Goal: Obtain resource: Download file/media

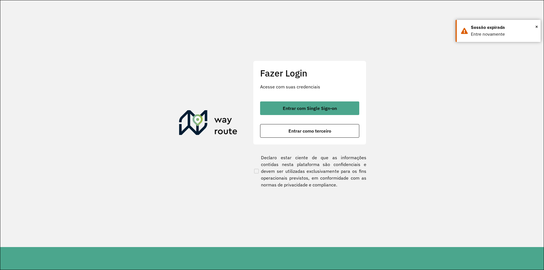
click at [291, 127] on button "Entrar como terceiro" at bounding box center [309, 131] width 99 height 14
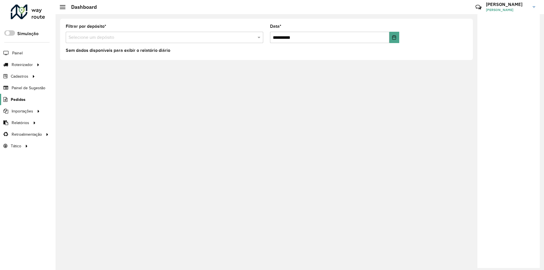
click at [11, 99] on span "Pedidos" at bounding box center [18, 100] width 15 height 6
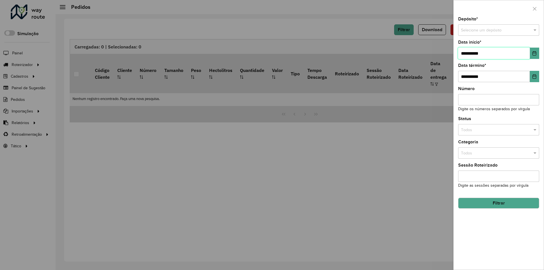
click at [466, 52] on input "**********" at bounding box center [494, 53] width 72 height 11
type input "**********"
click at [534, 29] on span at bounding box center [535, 30] width 7 height 6
click at [488, 52] on div "Conesul" at bounding box center [499, 55] width 80 height 9
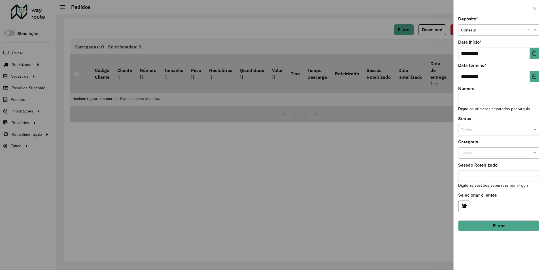
click at [508, 224] on button "Filtrar" at bounding box center [498, 226] width 81 height 11
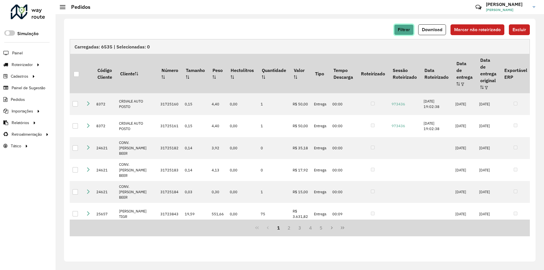
click at [408, 29] on span "Filtrar" at bounding box center [404, 29] width 12 height 5
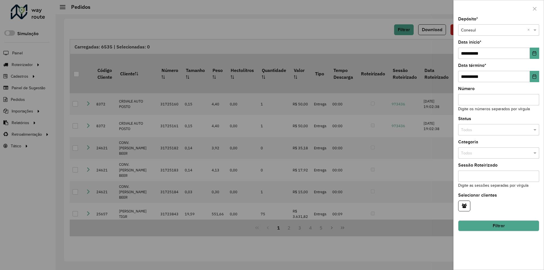
click at [363, 33] on div at bounding box center [272, 135] width 544 height 270
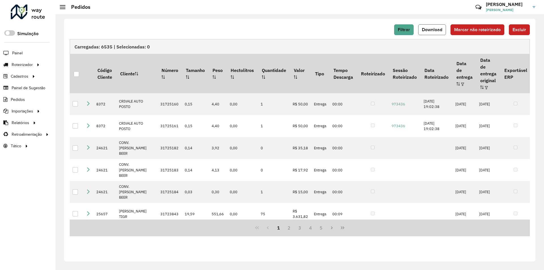
click at [430, 32] on button "Download" at bounding box center [432, 29] width 28 height 11
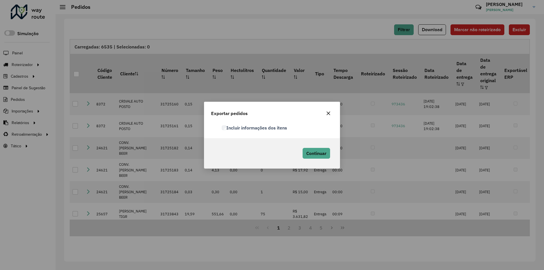
click at [227, 126] on label "Incluir informações dos itens" at bounding box center [254, 127] width 65 height 7
click at [315, 150] on button "Continuar" at bounding box center [316, 153] width 27 height 11
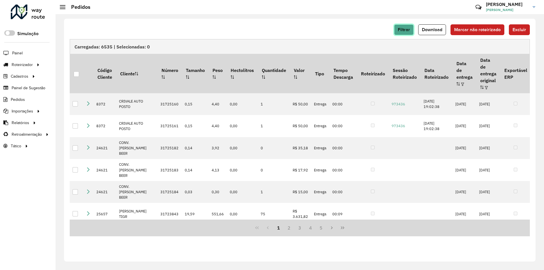
click at [407, 34] on button "Filtrar" at bounding box center [404, 29] width 20 height 11
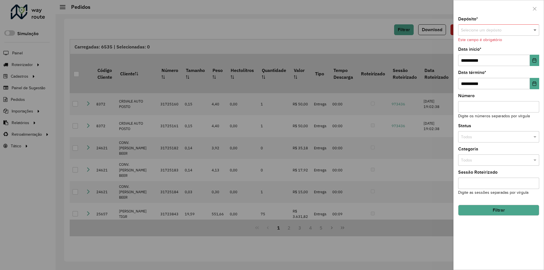
click at [535, 30] on span at bounding box center [535, 30] width 7 height 6
click at [467, 66] on span "Conesul Ariquemes" at bounding box center [478, 64] width 35 height 5
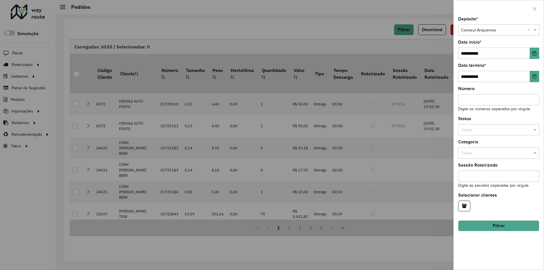
click at [477, 224] on button "Filtrar" at bounding box center [498, 226] width 81 height 11
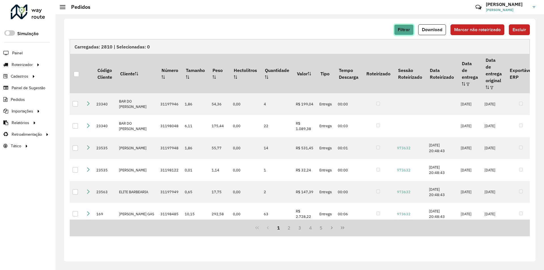
click at [411, 27] on button "Filtrar" at bounding box center [404, 29] width 20 height 11
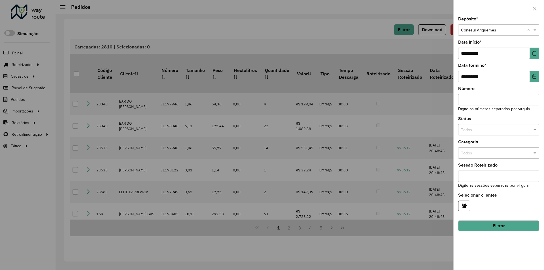
click at [355, 37] on div at bounding box center [272, 135] width 544 height 270
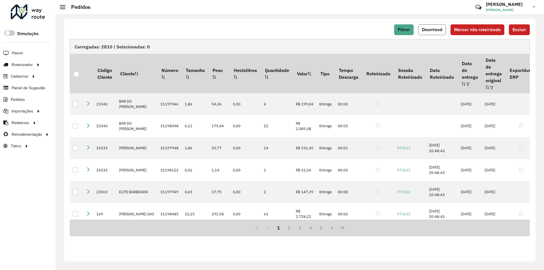
click at [424, 31] on span "Download" at bounding box center [432, 29] width 20 height 5
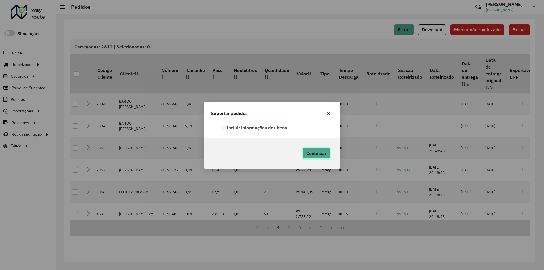
click at [319, 151] on span "Continuar" at bounding box center [316, 154] width 20 height 6
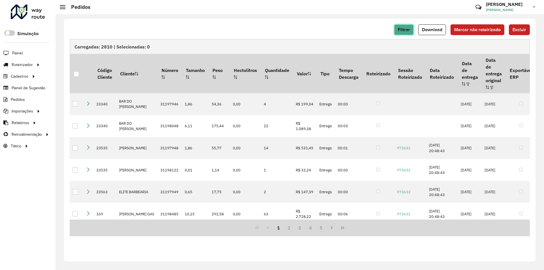
click at [407, 28] on span "Filtrar" at bounding box center [404, 29] width 12 height 5
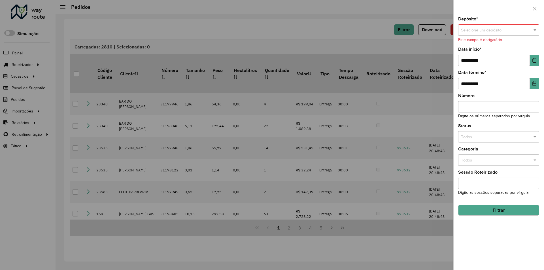
click at [535, 27] on span at bounding box center [535, 30] width 7 height 6
click at [500, 70] on div "Conesul JI-PARANA" at bounding box center [499, 73] width 80 height 9
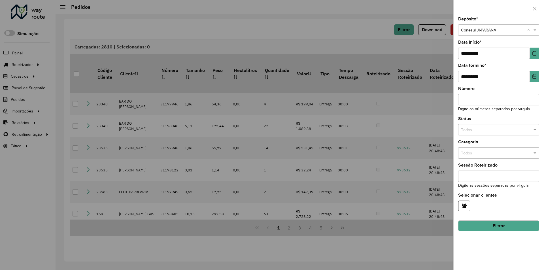
click at [484, 228] on button "Filtrar" at bounding box center [498, 226] width 81 height 11
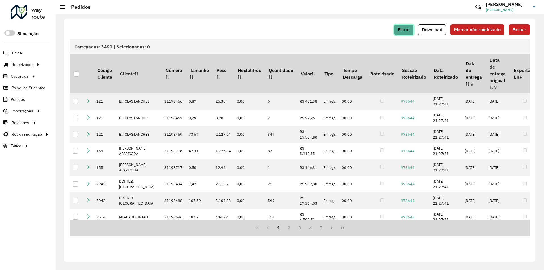
click at [409, 28] on span "Filtrar" at bounding box center [404, 29] width 12 height 5
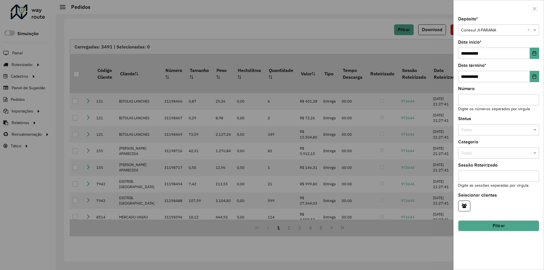
click at [361, 26] on div at bounding box center [272, 135] width 544 height 270
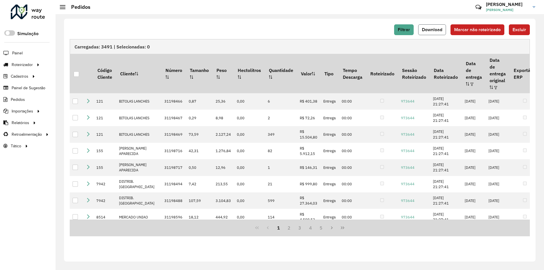
click at [434, 31] on span "Download" at bounding box center [432, 29] width 20 height 5
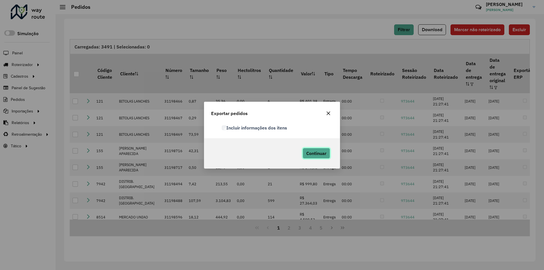
click at [326, 153] on span "Continuar" at bounding box center [316, 154] width 20 height 6
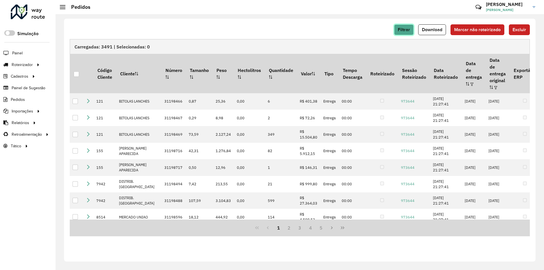
click at [404, 29] on span "Filtrar" at bounding box center [404, 29] width 12 height 5
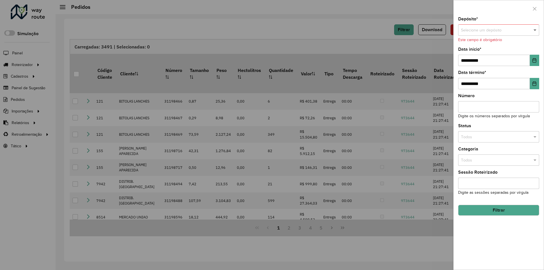
click at [535, 29] on span at bounding box center [535, 30] width 7 height 6
click at [493, 44] on div "Cone Sul Vilhena" at bounding box center [499, 46] width 80 height 9
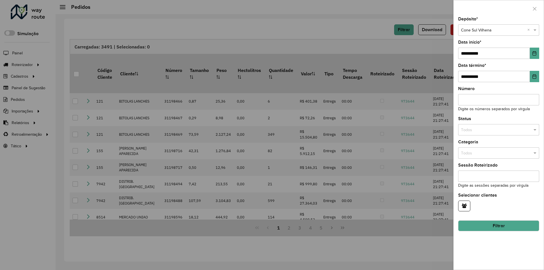
click at [482, 225] on button "Filtrar" at bounding box center [498, 226] width 81 height 11
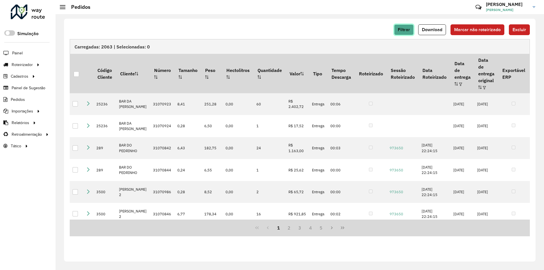
click at [410, 33] on button "Filtrar" at bounding box center [404, 29] width 20 height 11
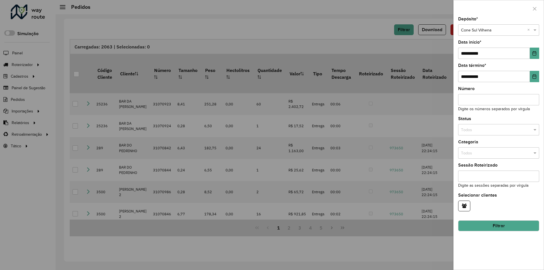
click at [357, 32] on div at bounding box center [272, 135] width 544 height 270
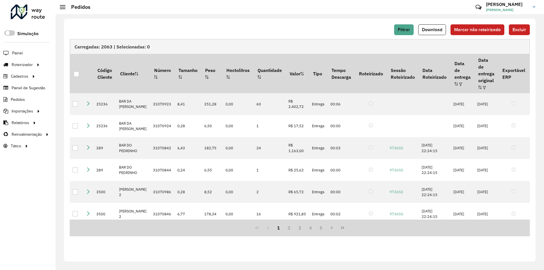
click at [369, 24] on div "Filtrar Download Marcar não roteirizado Excluir Carregadas: 2063 | Selecionadas…" at bounding box center [300, 140] width 472 height 243
click at [428, 29] on span "Download" at bounding box center [432, 29] width 20 height 5
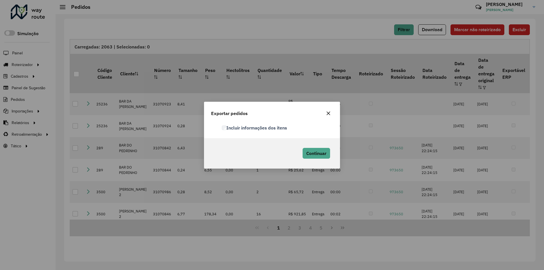
click at [227, 127] on label "Incluir informações dos itens" at bounding box center [254, 127] width 65 height 7
click at [309, 155] on span "Continuar" at bounding box center [316, 154] width 20 height 6
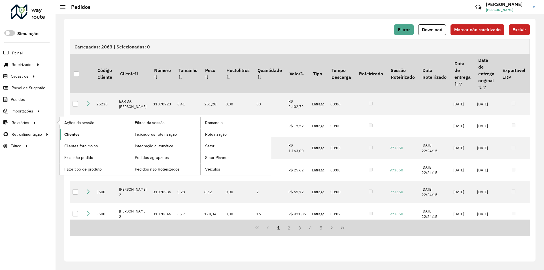
click at [70, 133] on span "Clientes" at bounding box center [71, 135] width 15 height 6
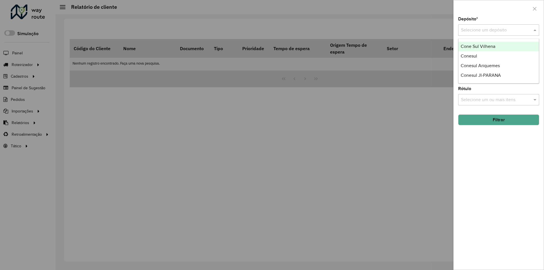
click at [536, 31] on span at bounding box center [535, 30] width 7 height 7
click at [476, 52] on div "Conesul" at bounding box center [499, 56] width 80 height 10
click at [488, 123] on button "Filtrar" at bounding box center [498, 120] width 81 height 11
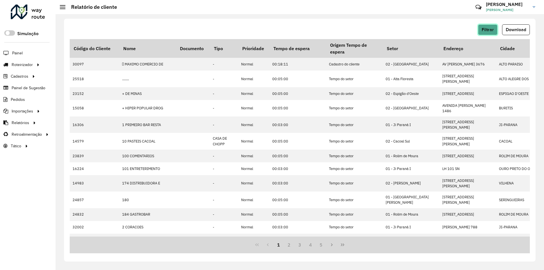
click at [487, 31] on span "Filtrar" at bounding box center [488, 29] width 12 height 5
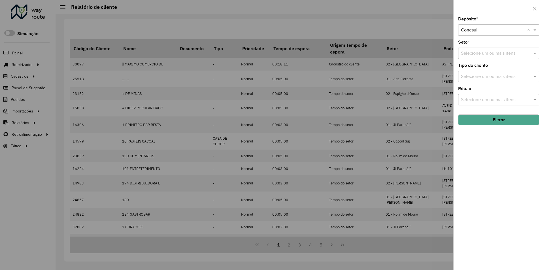
click at [422, 29] on div at bounding box center [272, 135] width 544 height 270
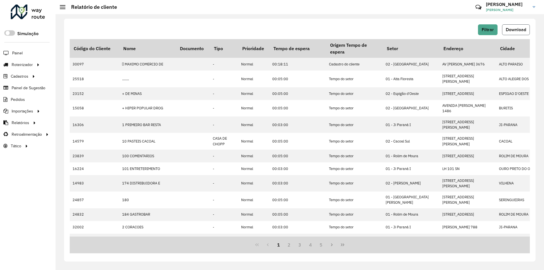
click at [512, 29] on span "Download" at bounding box center [516, 29] width 20 height 5
click at [486, 27] on button "Filtrar" at bounding box center [488, 29] width 20 height 11
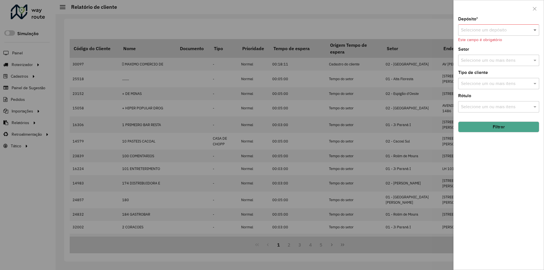
click at [538, 29] on span at bounding box center [535, 30] width 7 height 7
click at [499, 66] on span "Conesul Ariquemes" at bounding box center [480, 65] width 39 height 5
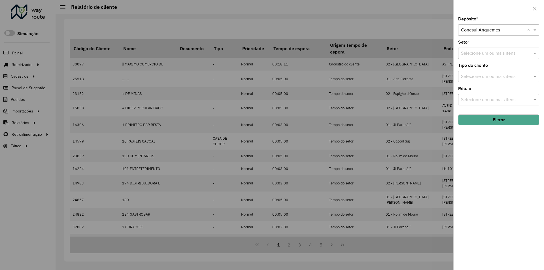
click at [495, 122] on button "Filtrar" at bounding box center [498, 120] width 81 height 11
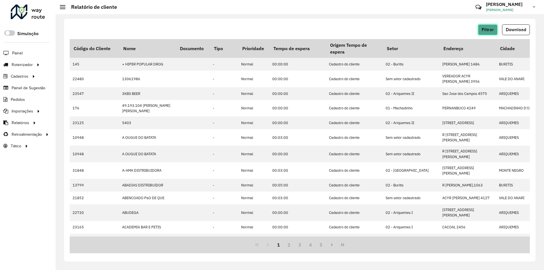
click at [491, 32] on button "Filtrar" at bounding box center [488, 29] width 20 height 11
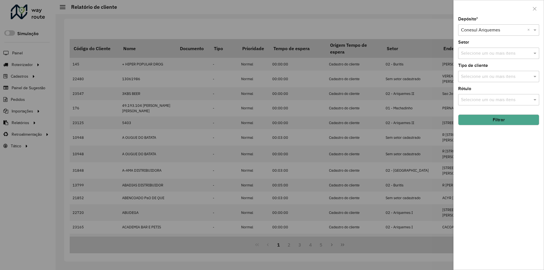
click at [442, 24] on div at bounding box center [272, 135] width 544 height 270
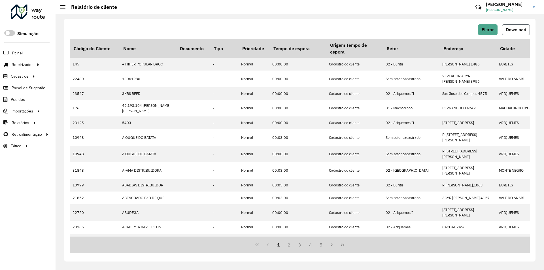
click at [508, 27] on span "Download" at bounding box center [516, 29] width 20 height 5
click at [483, 33] on button "Filtrar" at bounding box center [488, 29] width 20 height 11
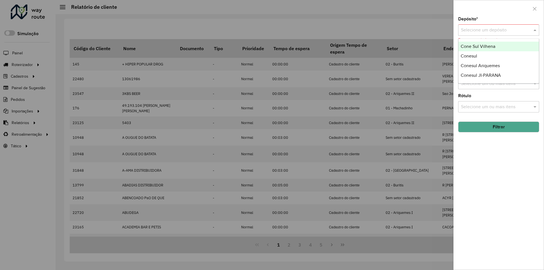
click at [534, 29] on span at bounding box center [535, 30] width 7 height 7
click at [490, 74] on span "Conesul JI-PARANA" at bounding box center [481, 75] width 40 height 5
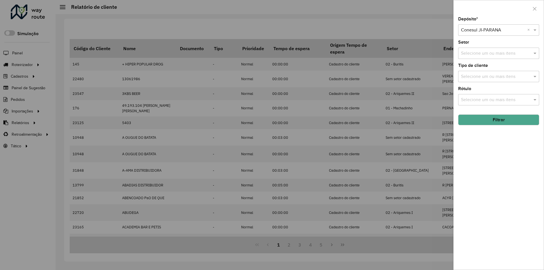
click at [480, 120] on button "Filtrar" at bounding box center [498, 120] width 81 height 11
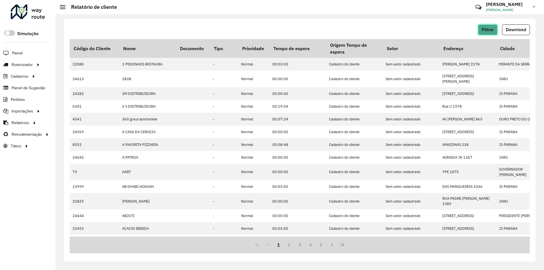
click at [490, 27] on span "Filtrar" at bounding box center [488, 29] width 12 height 5
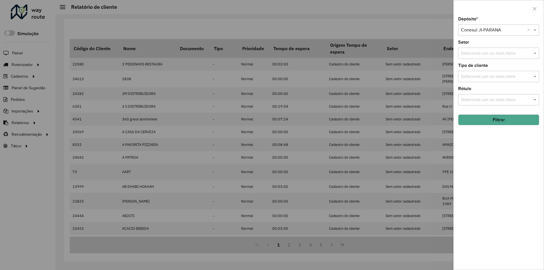
click at [418, 20] on div at bounding box center [272, 135] width 544 height 270
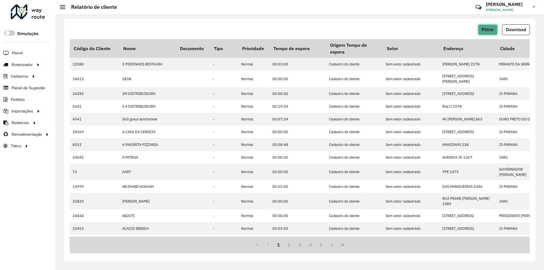
click at [482, 27] on span "Filtrar" at bounding box center [488, 29] width 12 height 5
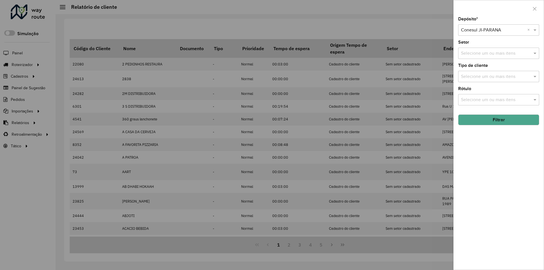
click at [444, 26] on div at bounding box center [272, 135] width 544 height 270
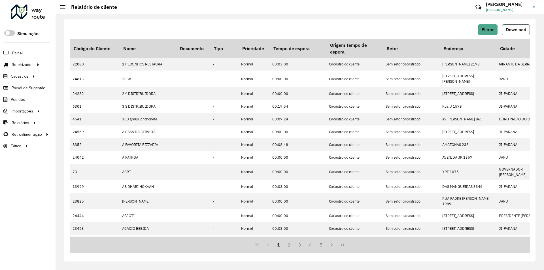
click at [508, 30] on span "Download" at bounding box center [516, 29] width 20 height 5
click at [483, 31] on span "Filtrar" at bounding box center [488, 29] width 12 height 5
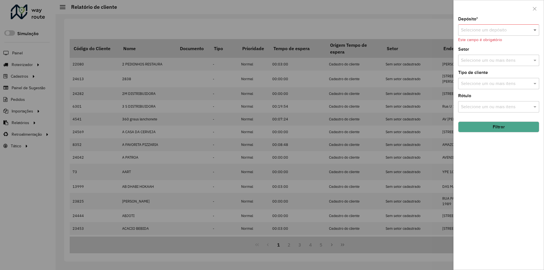
click at [537, 30] on span at bounding box center [535, 30] width 7 height 7
click at [476, 49] on div "Cone Sul Vilhena" at bounding box center [499, 47] width 80 height 10
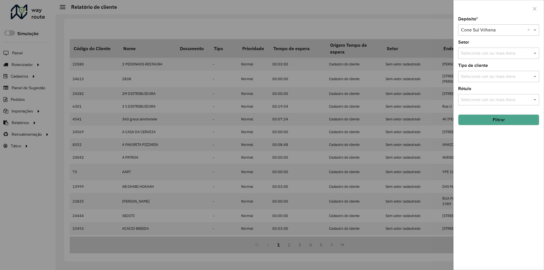
click at [472, 124] on button "Filtrar" at bounding box center [498, 120] width 81 height 11
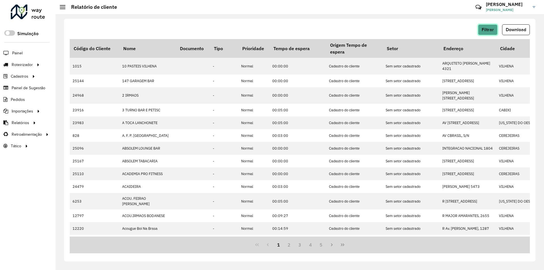
click at [489, 29] on span "Filtrar" at bounding box center [488, 29] width 12 height 5
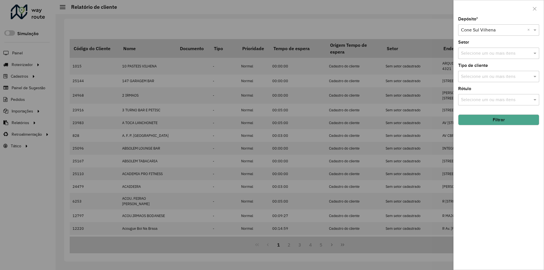
click at [439, 33] on div at bounding box center [272, 135] width 544 height 270
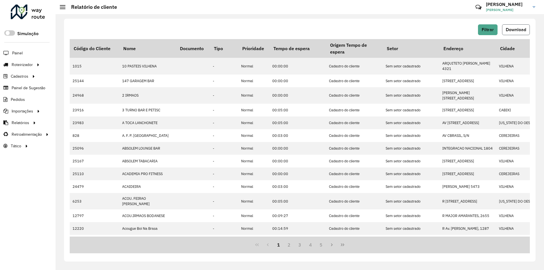
click at [510, 34] on button "Download" at bounding box center [516, 29] width 28 height 11
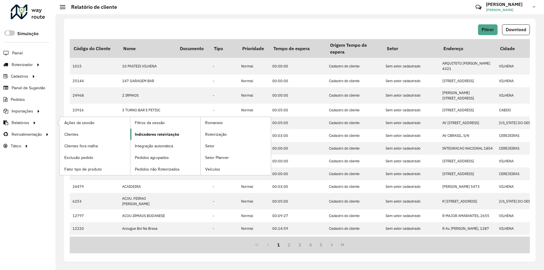
click at [139, 135] on span "Indicadores roteirização" at bounding box center [157, 135] width 44 height 6
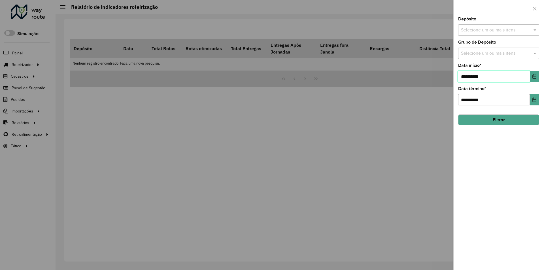
click at [467, 77] on input "**********" at bounding box center [494, 76] width 72 height 11
type input "**********"
click at [535, 29] on span at bounding box center [535, 30] width 7 height 7
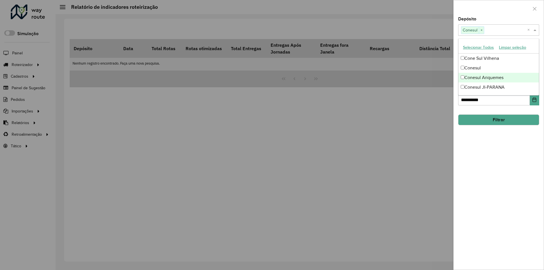
click at [473, 122] on button "Filtrar" at bounding box center [498, 120] width 81 height 11
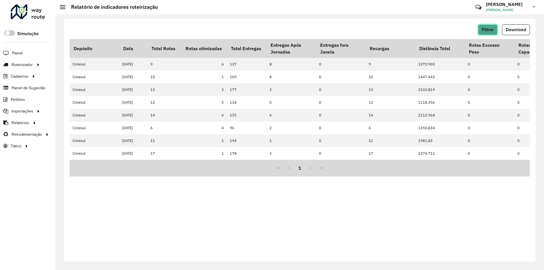
click at [486, 28] on span "Filtrar" at bounding box center [488, 29] width 12 height 5
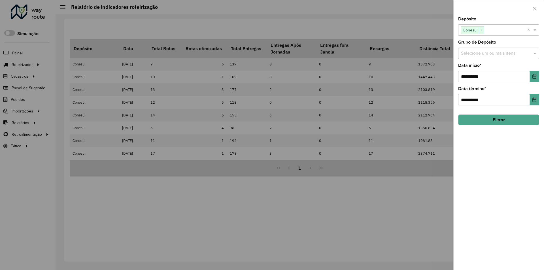
click at [434, 29] on div at bounding box center [272, 135] width 544 height 270
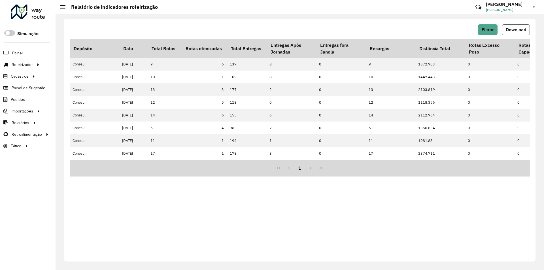
click at [510, 30] on span "Download" at bounding box center [516, 29] width 20 height 5
click at [494, 30] on button "Filtrar" at bounding box center [488, 29] width 20 height 11
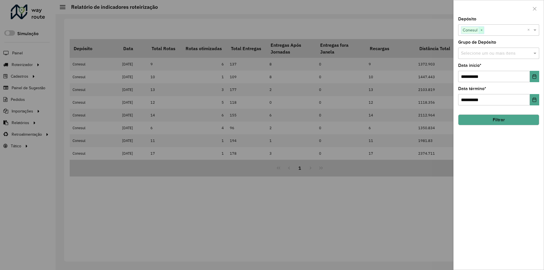
click at [481, 31] on span "×" at bounding box center [481, 30] width 5 height 7
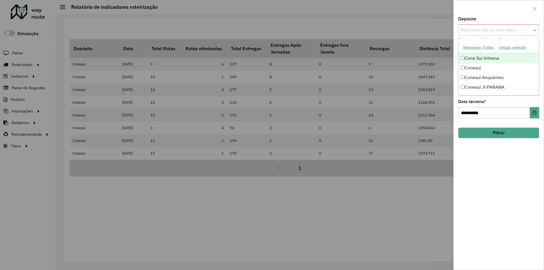
click at [534, 29] on span at bounding box center [535, 30] width 7 height 7
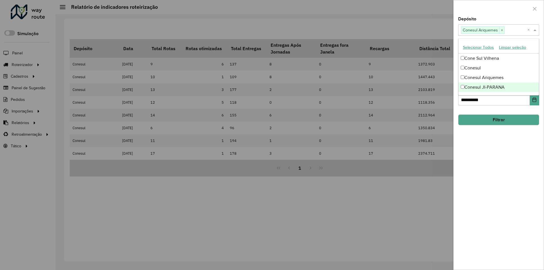
click at [488, 164] on div "**********" at bounding box center [499, 143] width 90 height 253
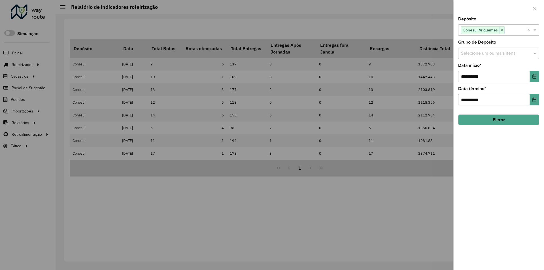
click at [490, 120] on button "Filtrar" at bounding box center [498, 120] width 81 height 11
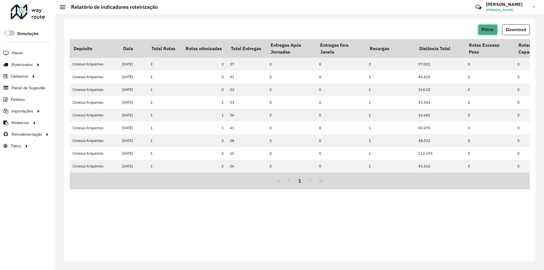
click at [487, 28] on button "Filtrar" at bounding box center [488, 29] width 20 height 11
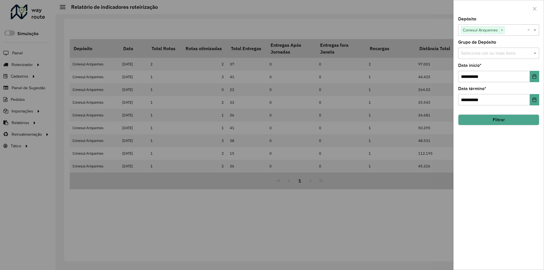
click at [431, 28] on div at bounding box center [272, 135] width 544 height 270
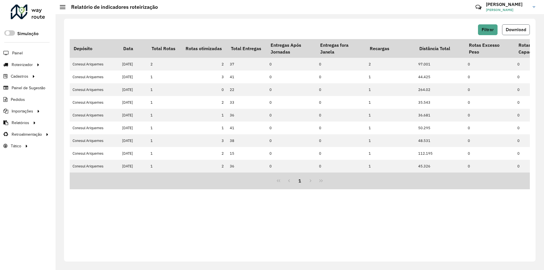
click at [508, 32] on button "Download" at bounding box center [516, 29] width 28 height 11
click at [483, 30] on span "Filtrar" at bounding box center [488, 29] width 12 height 5
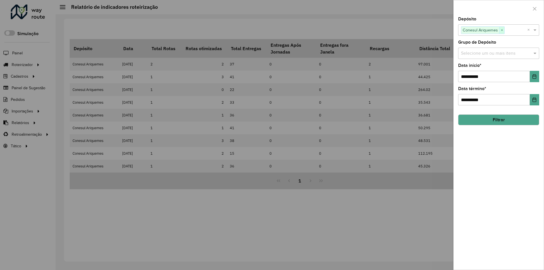
click at [503, 32] on span "×" at bounding box center [501, 30] width 5 height 7
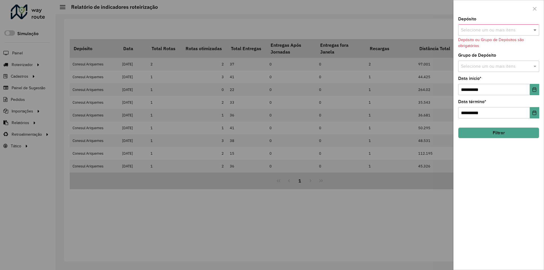
click at [535, 30] on span at bounding box center [535, 30] width 7 height 7
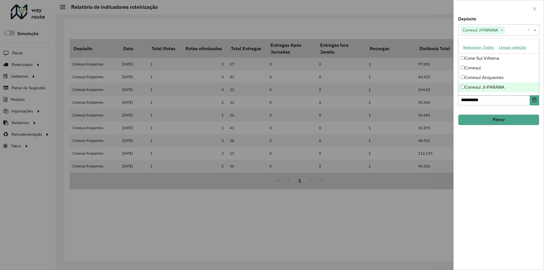
click at [478, 164] on div "**********" at bounding box center [499, 143] width 90 height 253
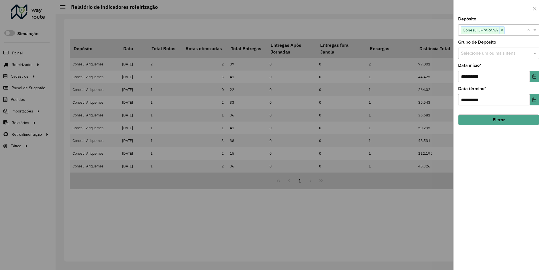
click at [482, 122] on button "Filtrar" at bounding box center [498, 120] width 81 height 11
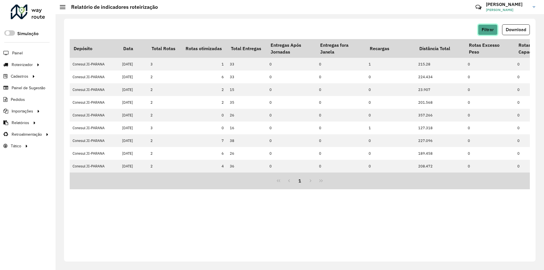
click at [487, 30] on span "Filtrar" at bounding box center [488, 29] width 12 height 5
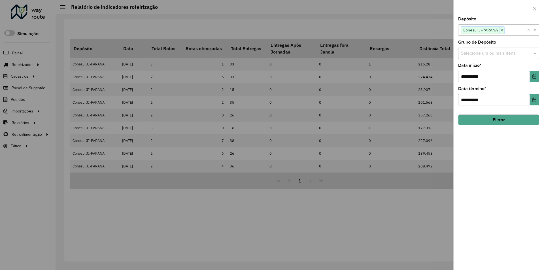
drag, startPoint x: 433, startPoint y: 26, endPoint x: 438, endPoint y: 27, distance: 5.2
click at [433, 26] on div at bounding box center [272, 135] width 544 height 270
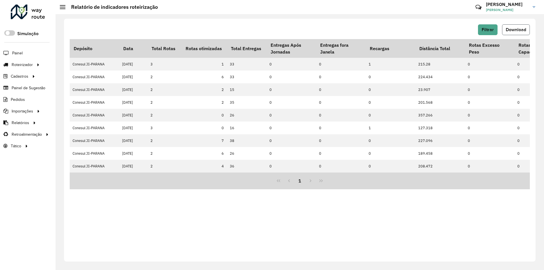
click at [512, 27] on span "Download" at bounding box center [516, 29] width 20 height 5
click at [485, 33] on button "Filtrar" at bounding box center [488, 29] width 20 height 11
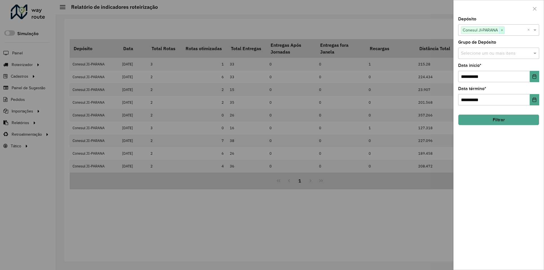
click at [504, 29] on span "×" at bounding box center [501, 30] width 5 height 7
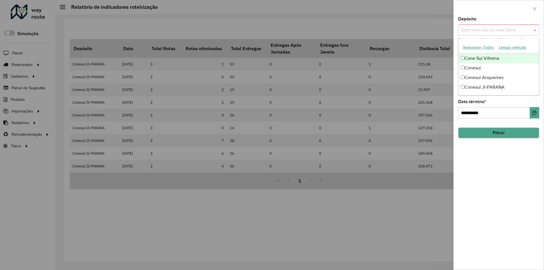
click at [533, 29] on span at bounding box center [535, 30] width 7 height 7
click at [464, 56] on div "Cone Sul Vilhena" at bounding box center [499, 59] width 80 height 10
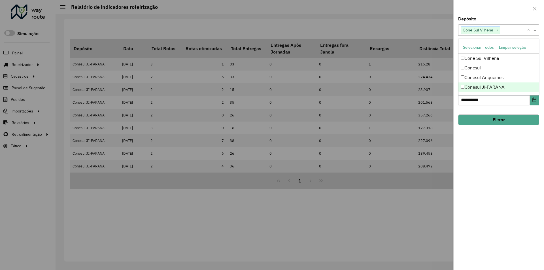
click at [473, 153] on div "**********" at bounding box center [499, 143] width 90 height 253
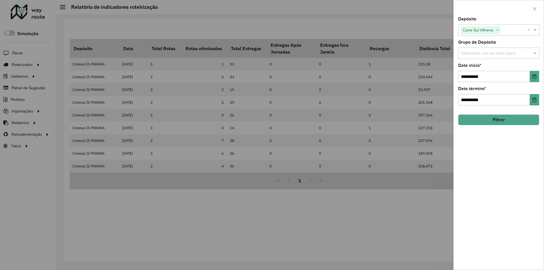
click at [476, 122] on button "Filtrar" at bounding box center [498, 120] width 81 height 11
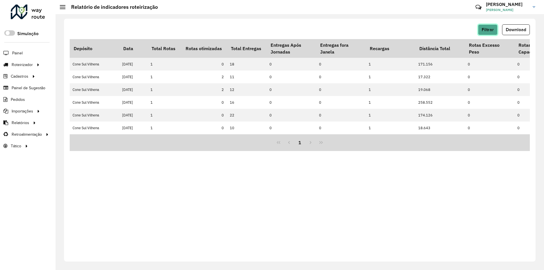
click at [488, 30] on span "Filtrar" at bounding box center [488, 29] width 12 height 5
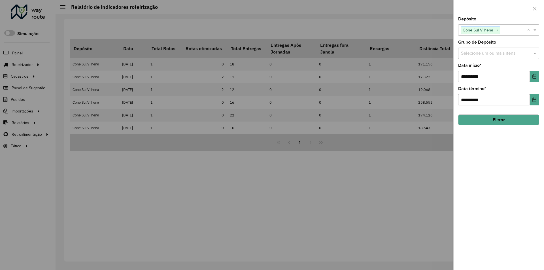
click at [436, 29] on div at bounding box center [272, 135] width 544 height 270
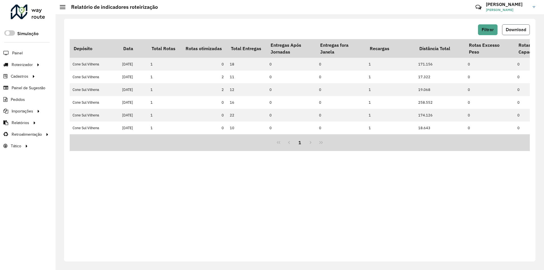
click at [525, 31] on span "Download" at bounding box center [516, 29] width 20 height 5
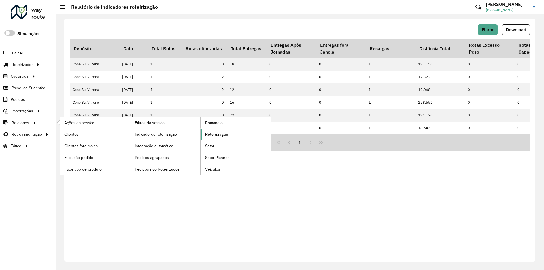
click at [214, 134] on span "Roteirização" at bounding box center [216, 135] width 23 height 6
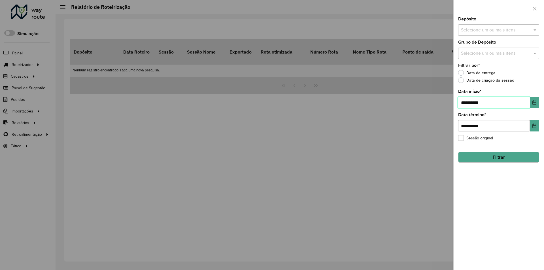
click at [465, 103] on input "**********" at bounding box center [494, 102] width 72 height 11
type input "**********"
click at [533, 29] on span at bounding box center [535, 30] width 7 height 7
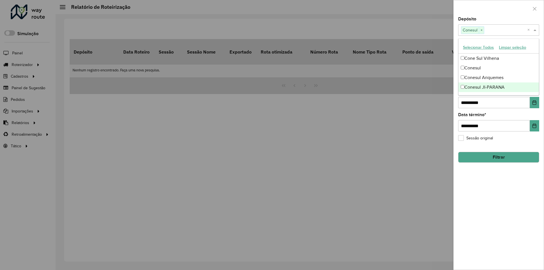
click at [508, 194] on div "**********" at bounding box center [499, 143] width 90 height 253
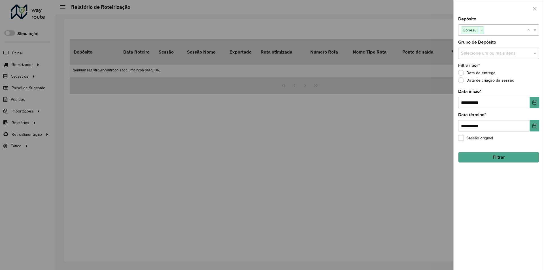
click at [503, 155] on button "Filtrar" at bounding box center [498, 157] width 81 height 11
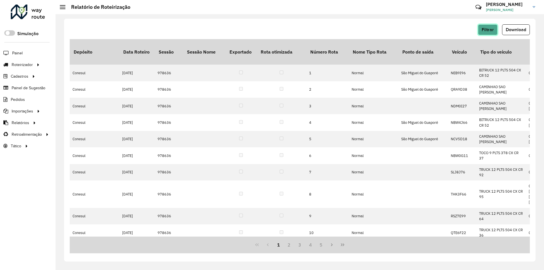
click at [488, 33] on button "Filtrar" at bounding box center [488, 29] width 20 height 11
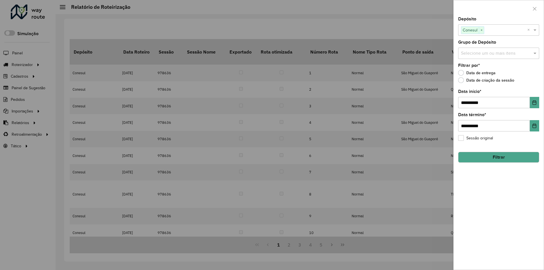
click at [440, 29] on div at bounding box center [272, 135] width 544 height 270
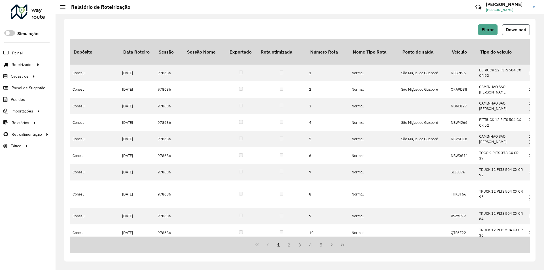
click at [508, 30] on span "Download" at bounding box center [516, 29] width 20 height 5
click at [491, 27] on span "Filtrar" at bounding box center [488, 29] width 12 height 5
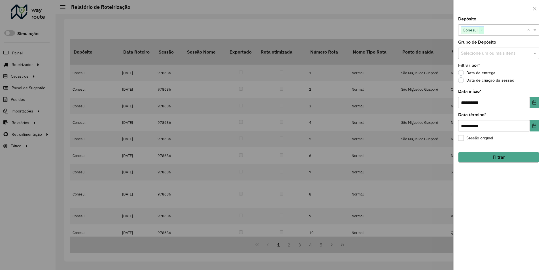
click at [483, 32] on span "×" at bounding box center [481, 30] width 5 height 7
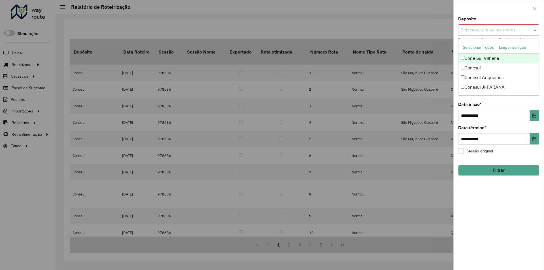
click at [535, 30] on span at bounding box center [535, 30] width 7 height 7
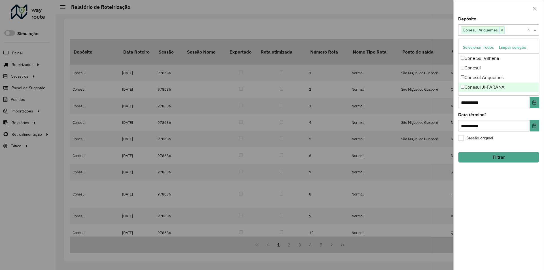
click at [487, 190] on div "**********" at bounding box center [499, 143] width 90 height 253
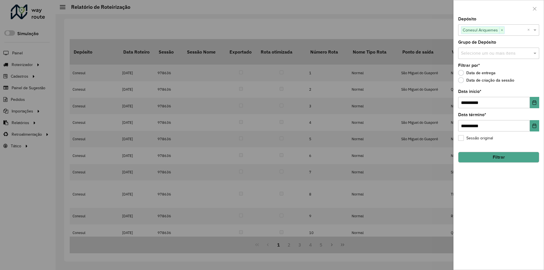
click at [488, 158] on button "Filtrar" at bounding box center [498, 157] width 81 height 11
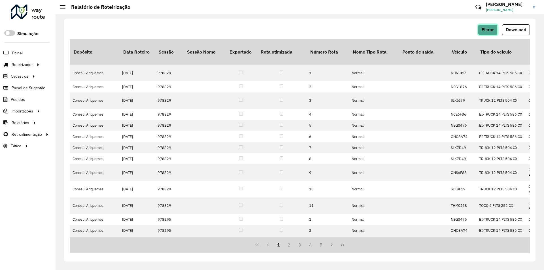
click at [489, 31] on span "Filtrar" at bounding box center [488, 29] width 12 height 5
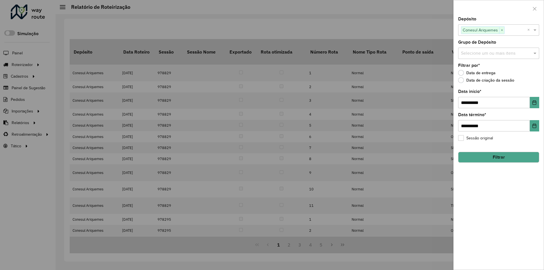
click at [433, 31] on div at bounding box center [272, 135] width 544 height 270
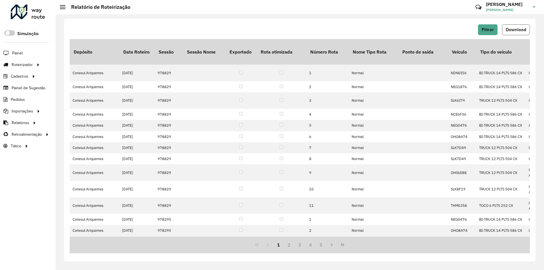
click at [514, 29] on span "Download" at bounding box center [516, 29] width 20 height 5
click at [486, 32] on button "Filtrar" at bounding box center [488, 29] width 20 height 11
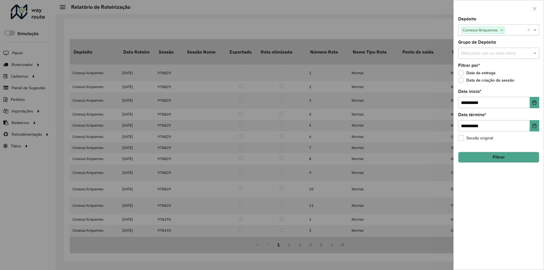
click at [503, 31] on span "×" at bounding box center [501, 30] width 5 height 7
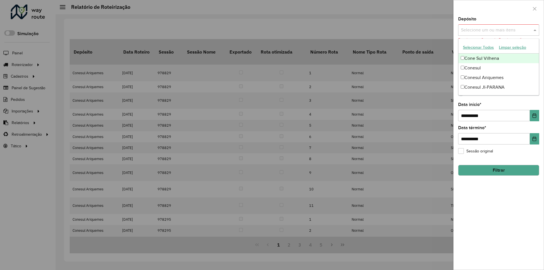
click at [537, 32] on span at bounding box center [535, 30] width 7 height 7
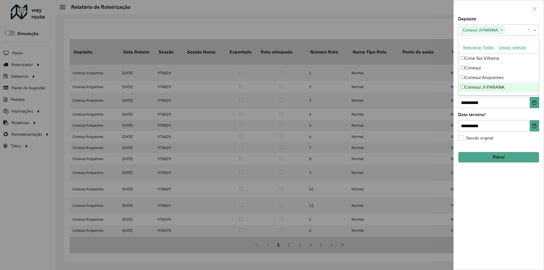
click at [488, 212] on div "**********" at bounding box center [499, 143] width 90 height 253
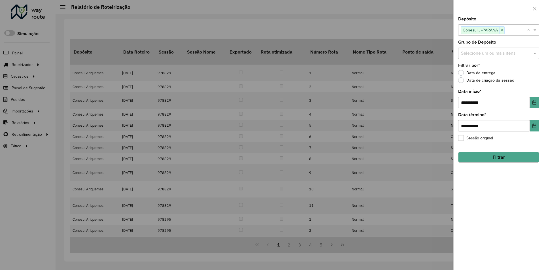
click at [489, 154] on button "Filtrar" at bounding box center [498, 157] width 81 height 11
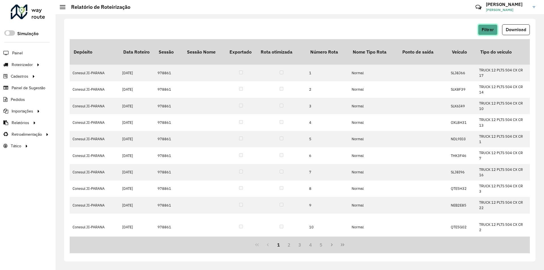
click at [492, 30] on span "Filtrar" at bounding box center [488, 29] width 12 height 5
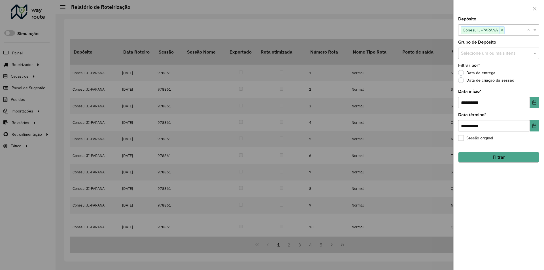
click at [429, 29] on div at bounding box center [272, 135] width 544 height 270
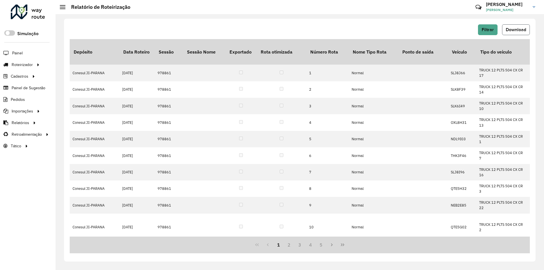
click at [508, 30] on span "Download" at bounding box center [516, 29] width 20 height 5
click at [492, 29] on span "Filtrar" at bounding box center [488, 29] width 12 height 5
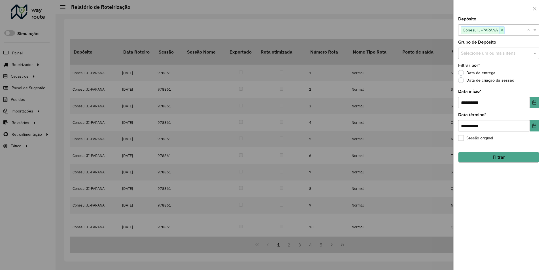
click at [503, 31] on span "×" at bounding box center [501, 30] width 5 height 7
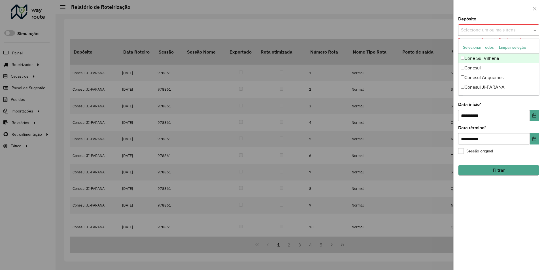
click at [535, 30] on span at bounding box center [535, 30] width 7 height 7
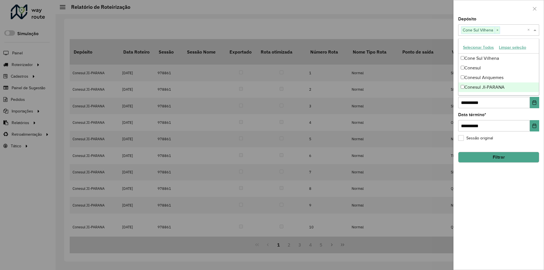
click at [489, 187] on div "**********" at bounding box center [499, 143] width 90 height 253
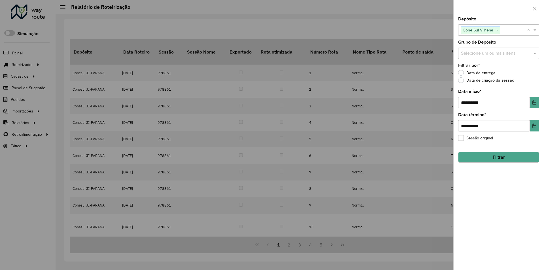
click at [484, 161] on button "Filtrar" at bounding box center [498, 157] width 81 height 11
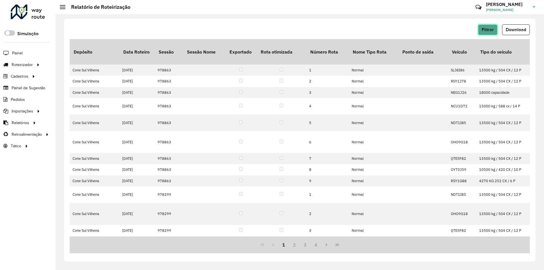
click at [489, 31] on span "Filtrar" at bounding box center [488, 29] width 12 height 5
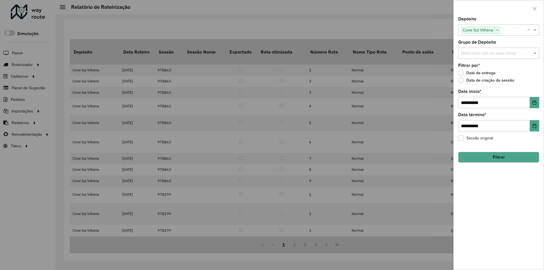
click at [438, 27] on div at bounding box center [272, 135] width 544 height 270
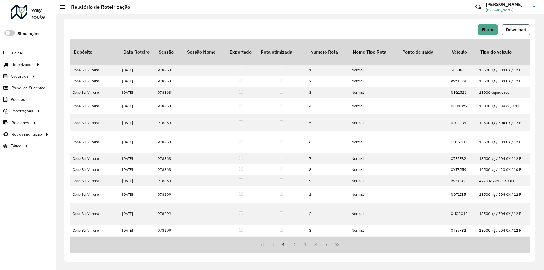
click at [509, 28] on span "Download" at bounding box center [516, 29] width 20 height 5
